Goal: Find specific page/section: Find specific page/section

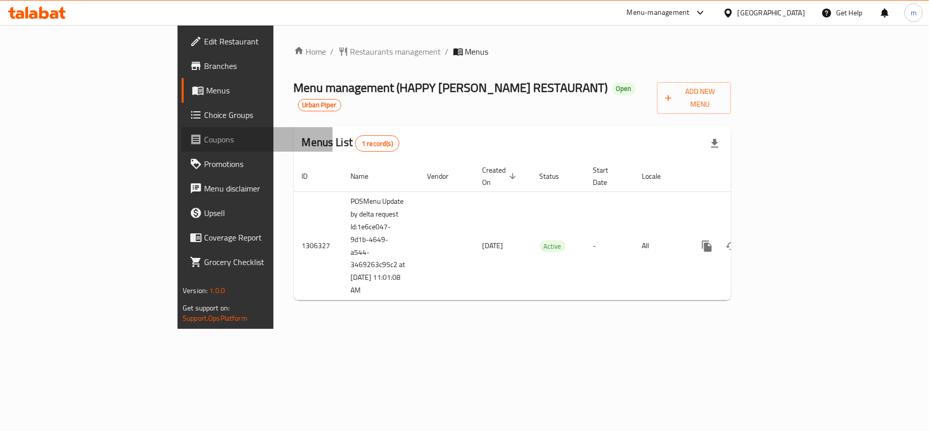
click at [204, 136] on span "Coupons" at bounding box center [264, 139] width 120 height 12
click at [351, 47] on span "Restaurants management" at bounding box center [396, 51] width 91 height 12
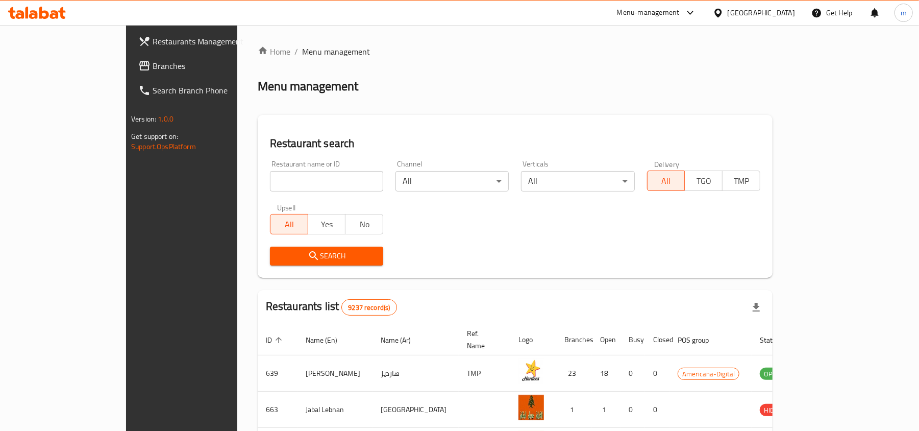
click at [258, 182] on div "Home / Menu management Menu management Restaurant search Restaurant name or ID …" at bounding box center [515, 373] width 515 height 657
click at [270, 182] on input "search" at bounding box center [326, 181] width 113 height 20
paste input "704036"
type input "704036"
click button "Search" at bounding box center [326, 256] width 113 height 19
